Goal: Transaction & Acquisition: Download file/media

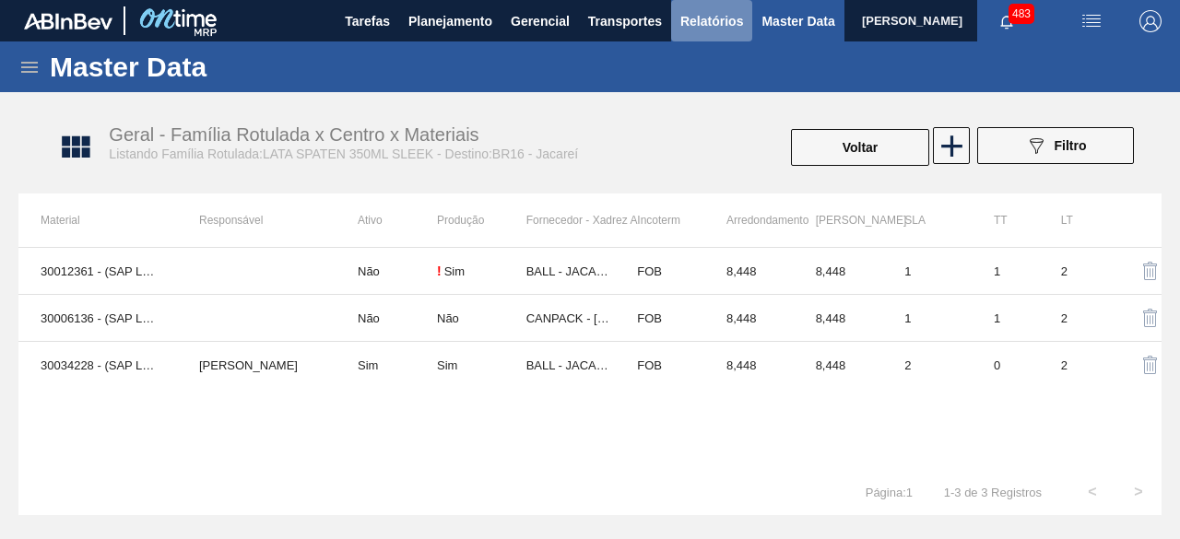
click at [708, 30] on span "Relatórios" at bounding box center [711, 21] width 63 height 22
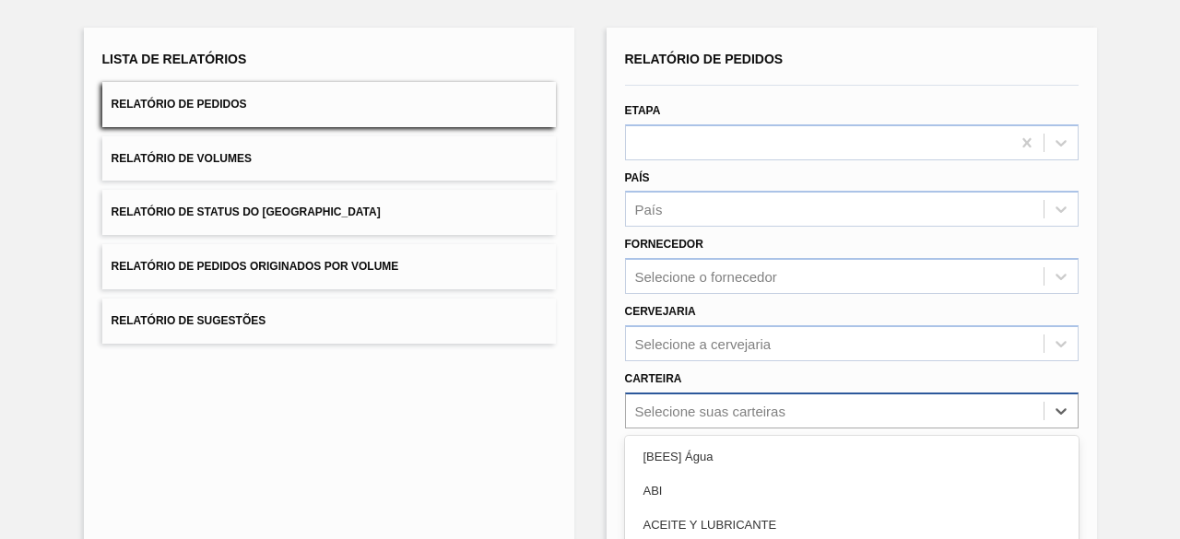
scroll to position [271, 0]
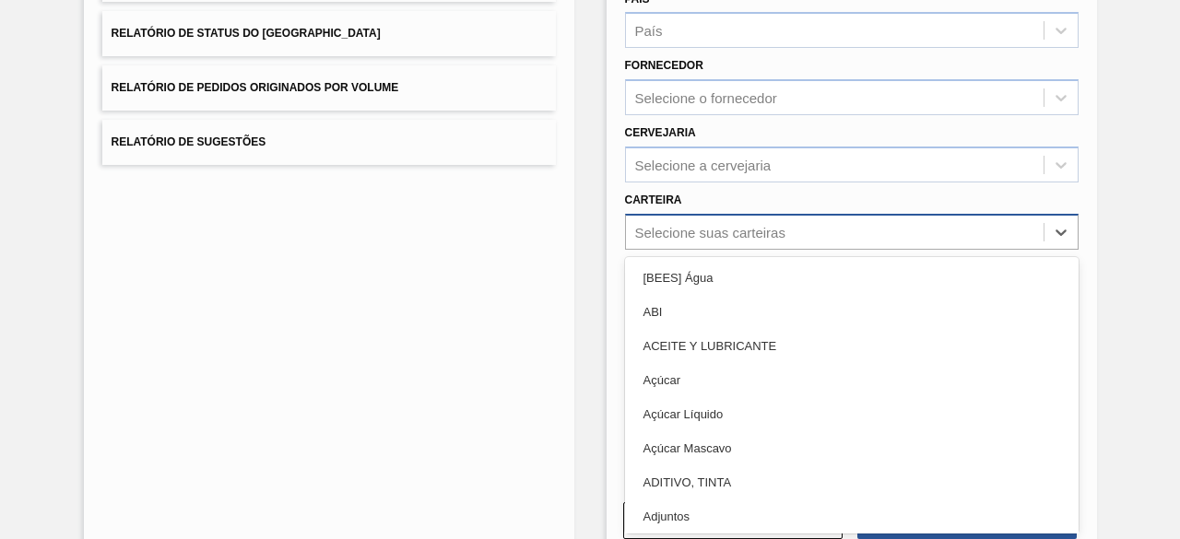
click at [824, 250] on div "option Açúcar Líquido focused, 5 of 101. 101 results available. Use Up and Down…" at bounding box center [852, 232] width 454 height 36
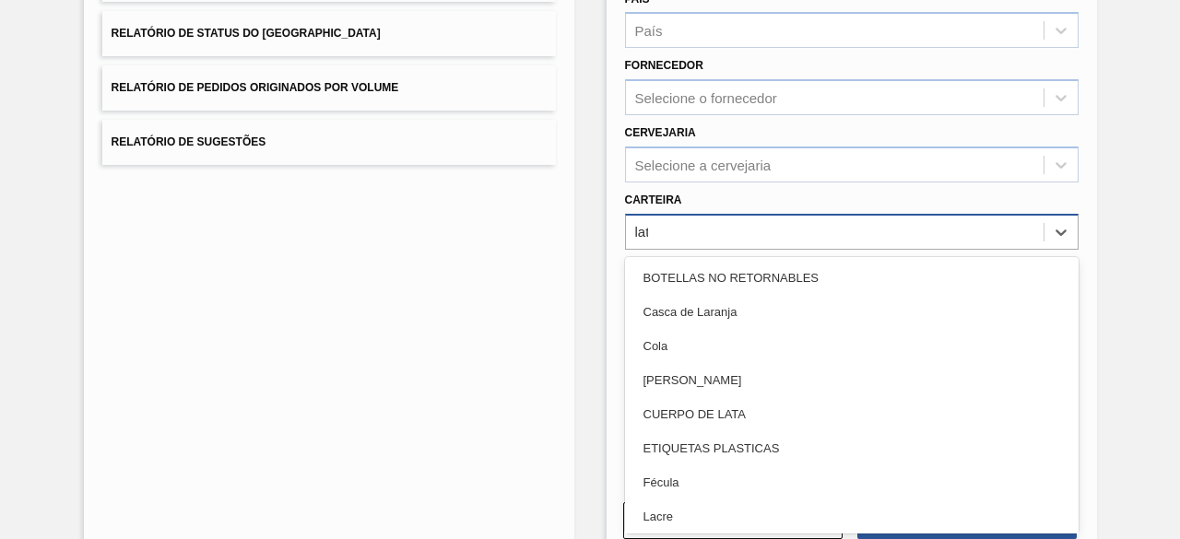
type input "lata"
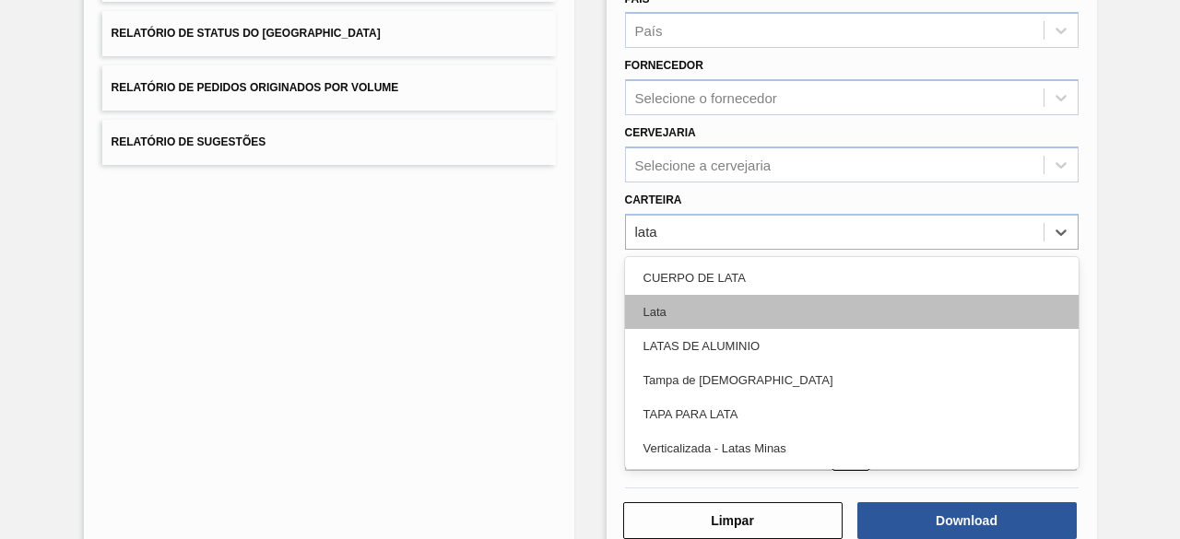
click at [773, 305] on div "Lata" at bounding box center [852, 312] width 454 height 34
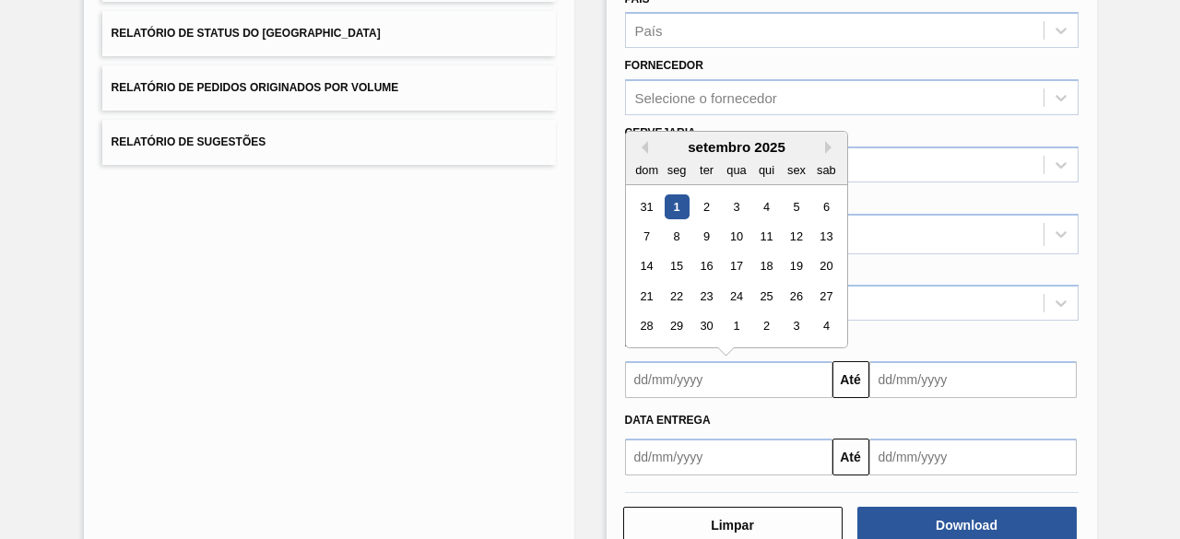
click at [745, 388] on input "text" at bounding box center [728, 379] width 207 height 37
click at [677, 198] on div "1" at bounding box center [676, 206] width 25 height 25
type input "[DATE]"
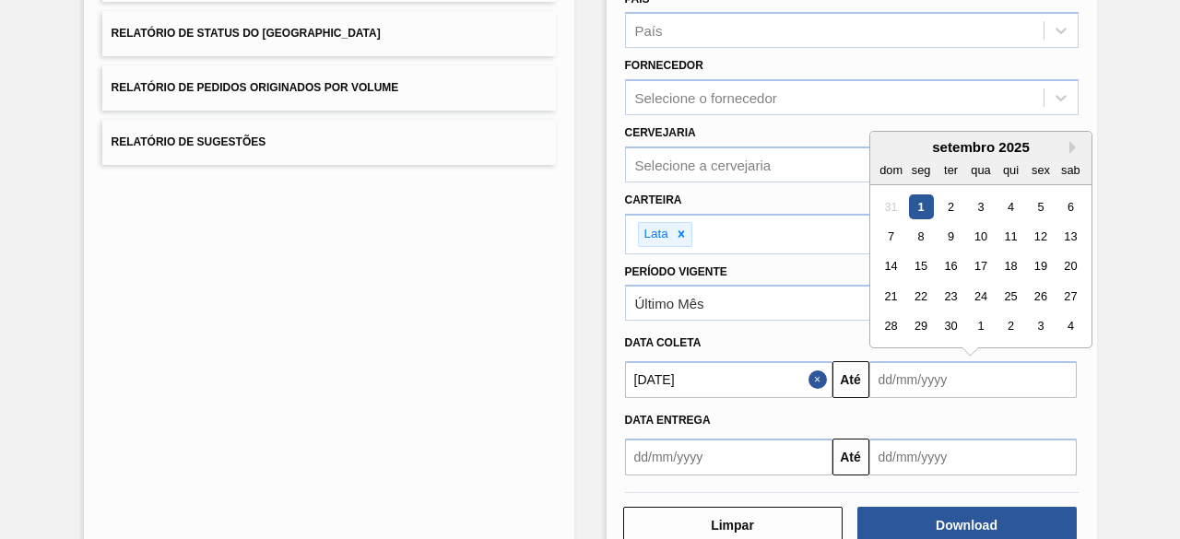
click at [897, 384] on input "text" at bounding box center [972, 379] width 207 height 37
click at [1008, 203] on div "4" at bounding box center [1009, 206] width 25 height 25
type input "[DATE]"
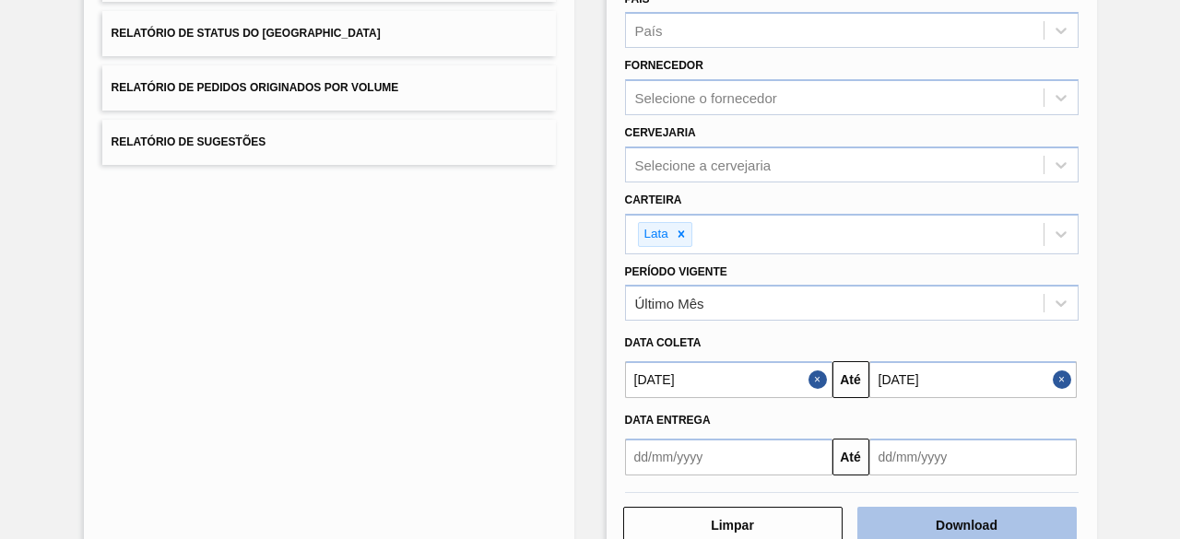
click at [968, 515] on button "Download" at bounding box center [966, 525] width 219 height 37
click at [953, 524] on button "Download" at bounding box center [966, 525] width 219 height 37
